Goal: Complete application form

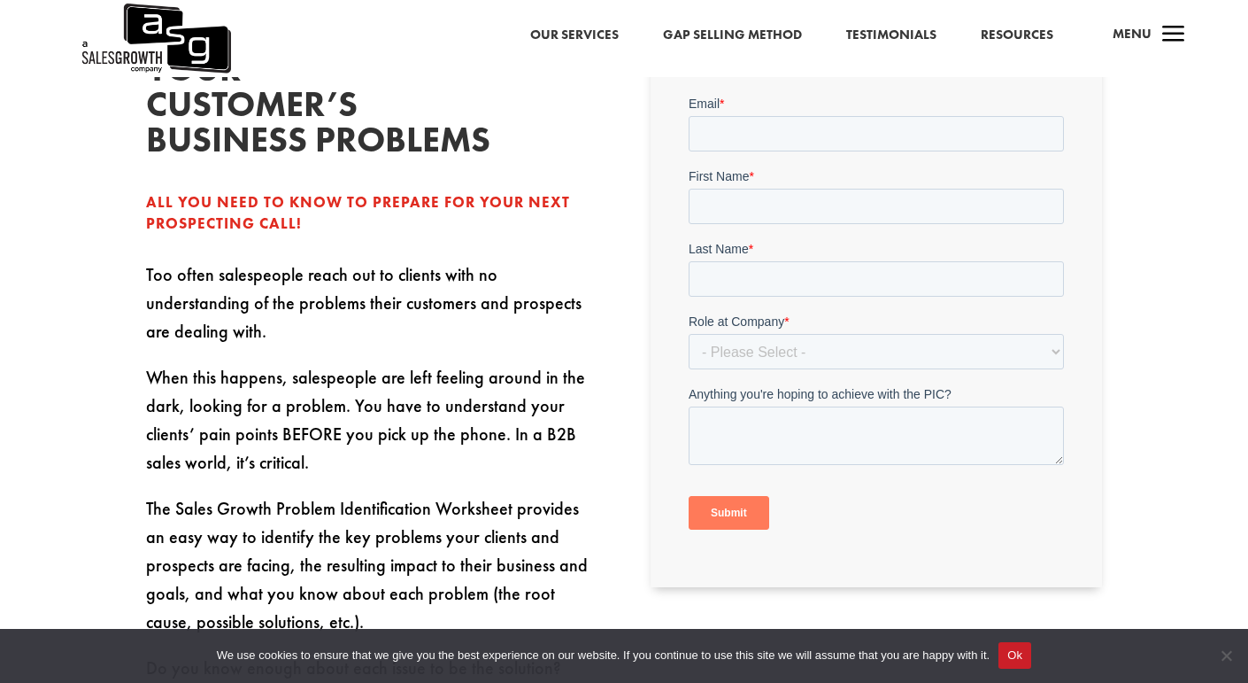
scroll to position [506, 0]
click at [791, 135] on input "Email *" at bounding box center [875, 133] width 375 height 35
type input "pparfeniuk@google.com"
type input "Pavlo"
type input "Parfeniuk"
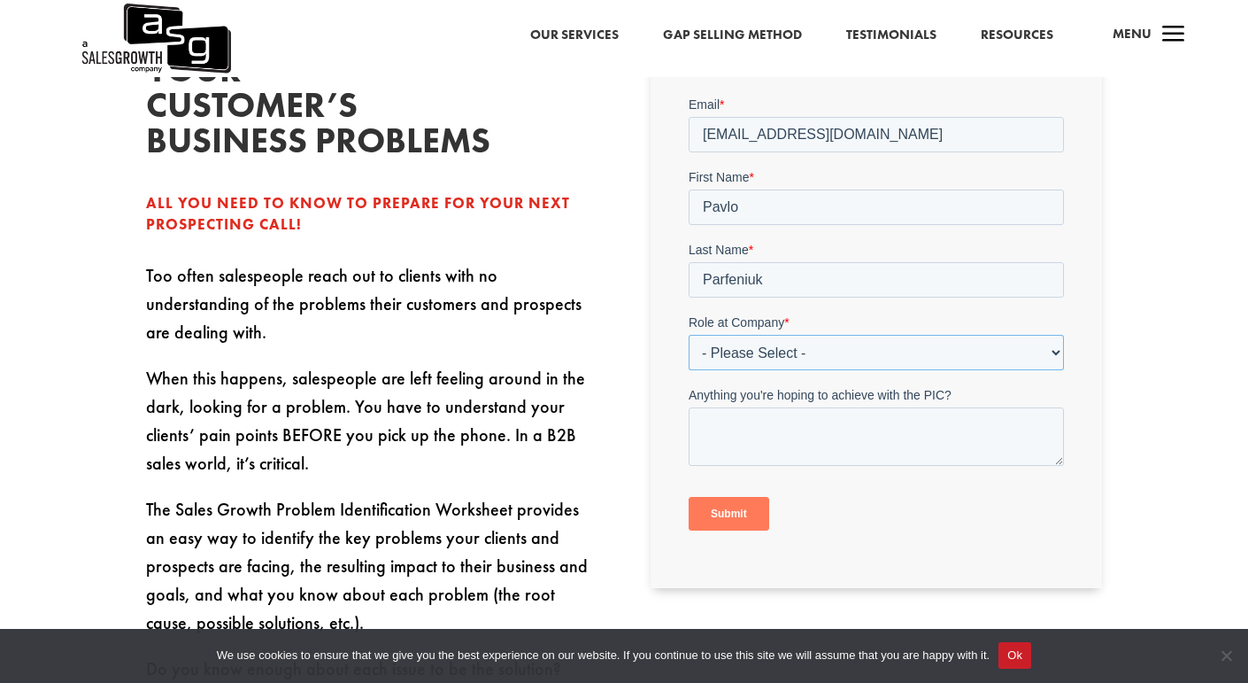
click at [789, 335] on select "- Please Select - C-Level (CRO, CSO, etc) Senior Leadership (VP of Sales, VP of…" at bounding box center [875, 351] width 375 height 35
select select "Individual Contributor (AE, SDR, CSM, etc)"
click at [688, 334] on select "- Please Select - C-Level (CRO, CSO, etc) Senior Leadership (VP of Sales, VP of…" at bounding box center [875, 351] width 375 height 35
click at [826, 447] on textarea "Anything you're hoping to achieve with the PIC?" at bounding box center [875, 435] width 375 height 58
click at [732, 503] on input "Submit" at bounding box center [728, 513] width 81 height 34
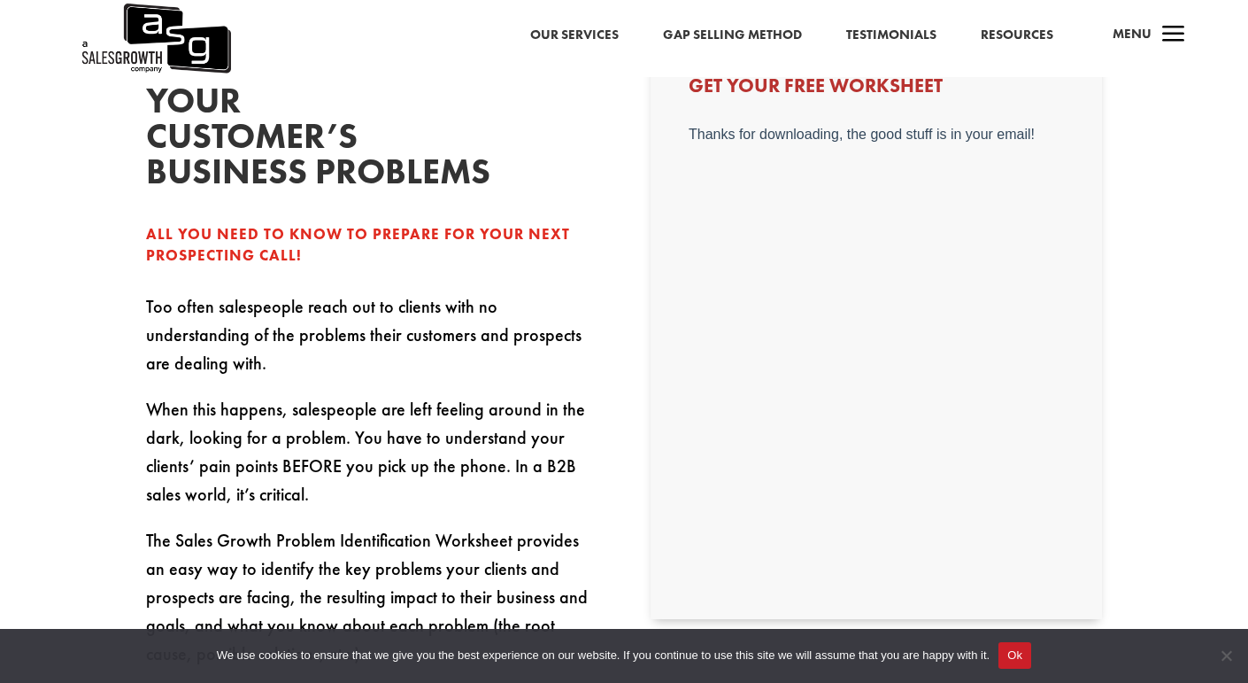
scroll to position [475, 0]
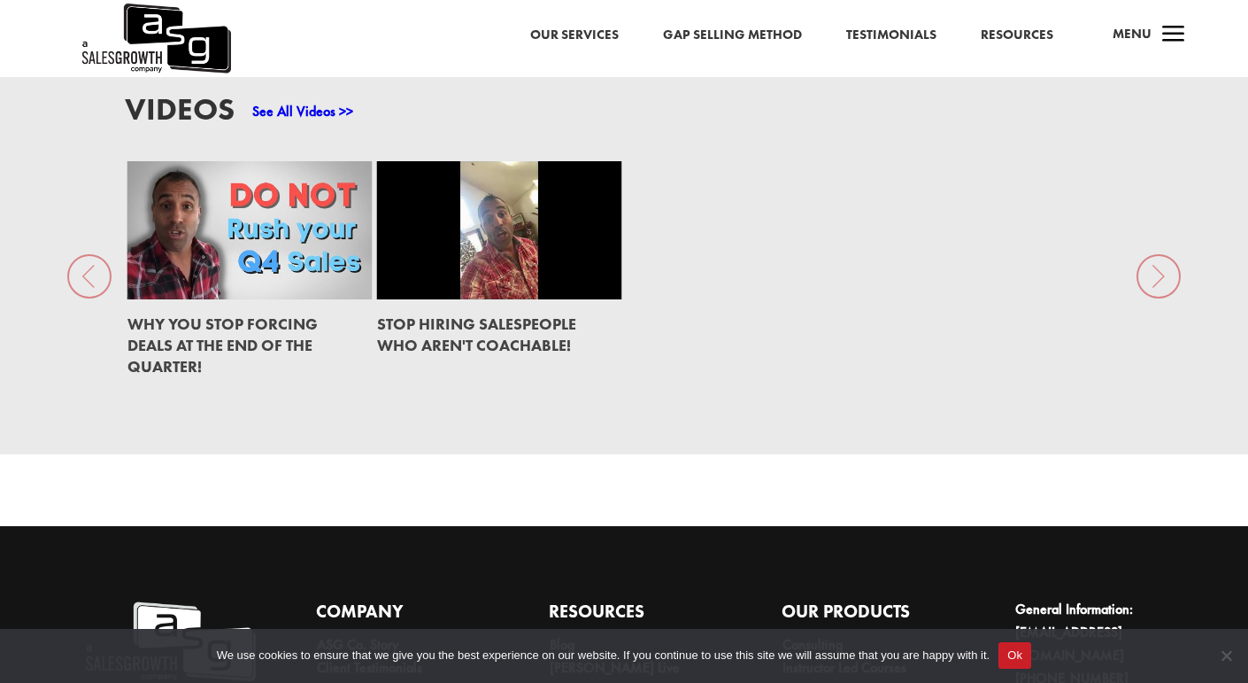
scroll to position [2558, 0]
